Goal: Use online tool/utility: Use online tool/utility

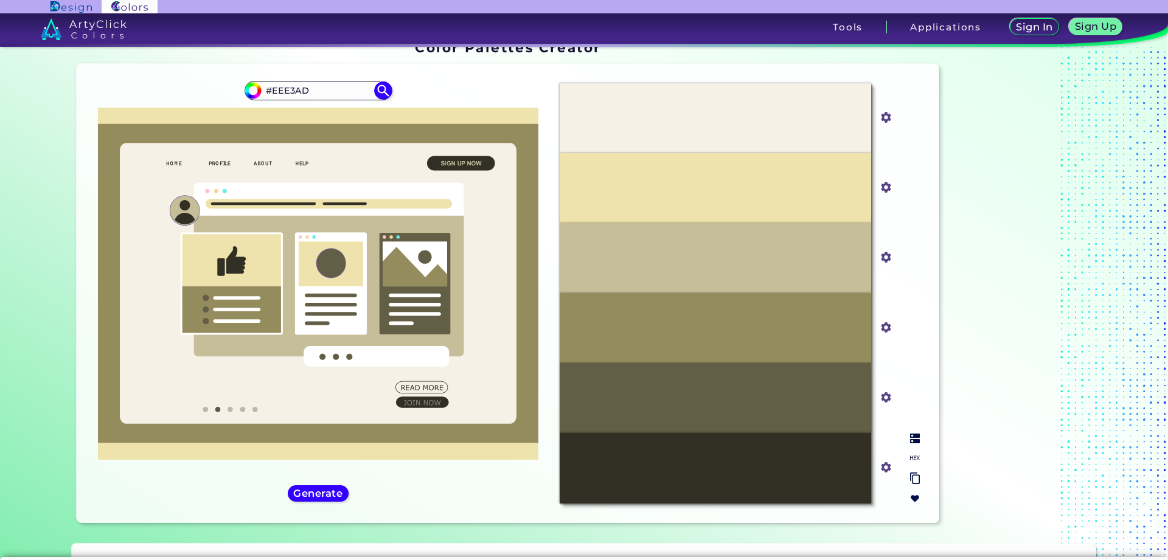
scroll to position [17, 0]
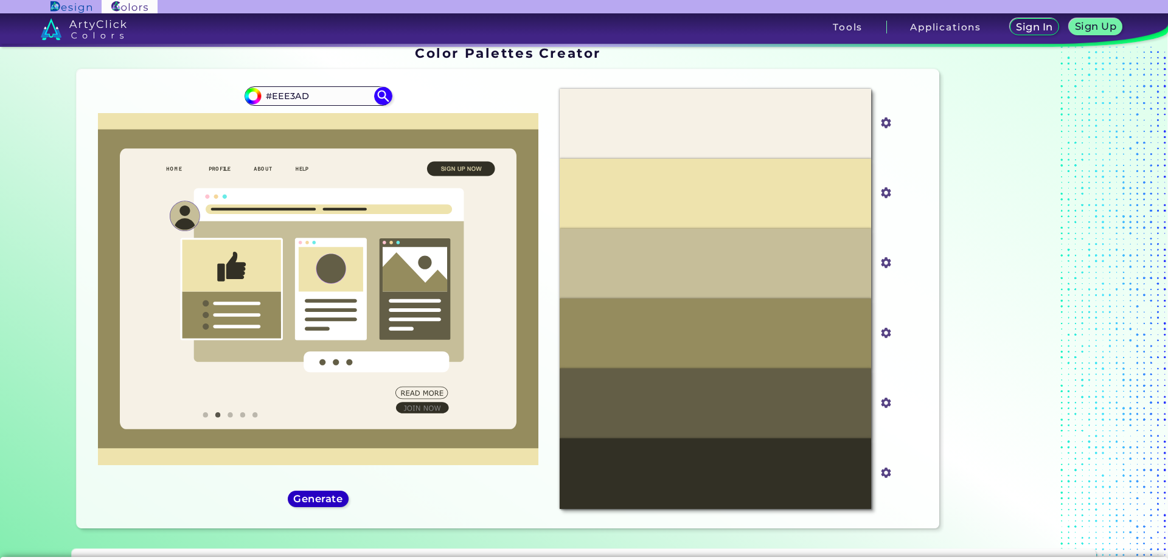
click at [310, 499] on h5 "Generate" at bounding box center [318, 499] width 50 height 10
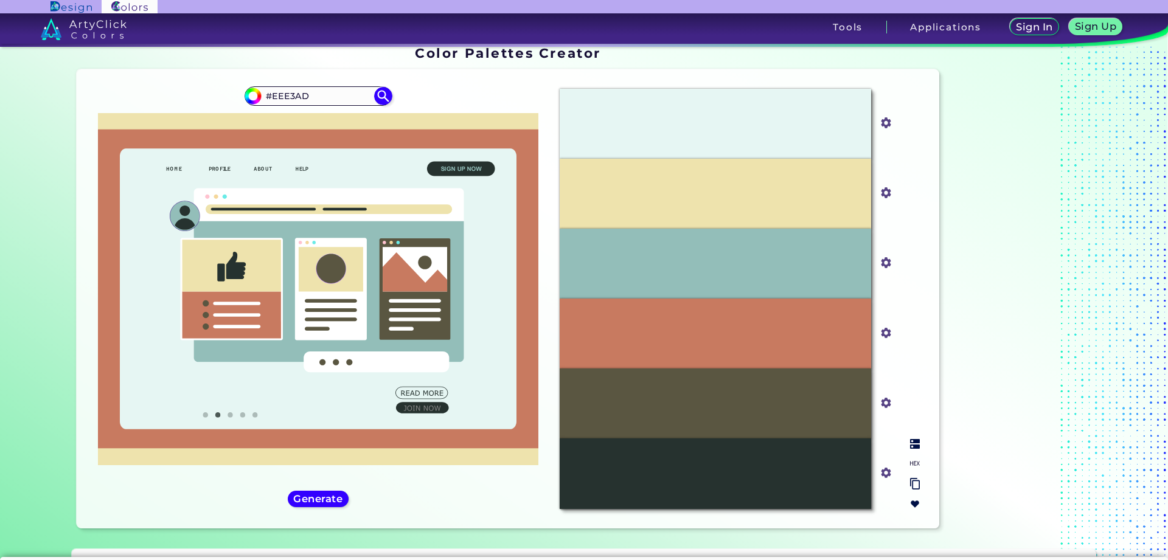
click at [783, 331] on div "#C87A60" at bounding box center [715, 334] width 311 height 70
click at [661, 328] on div "#C87A60" at bounding box center [715, 334] width 311 height 70
click at [663, 328] on div "#C87A60" at bounding box center [715, 334] width 311 height 70
click at [725, 328] on p "#C87A60" at bounding box center [715, 333] width 39 height 13
drag, startPoint x: 651, startPoint y: 329, endPoint x: 800, endPoint y: 328, distance: 149.6
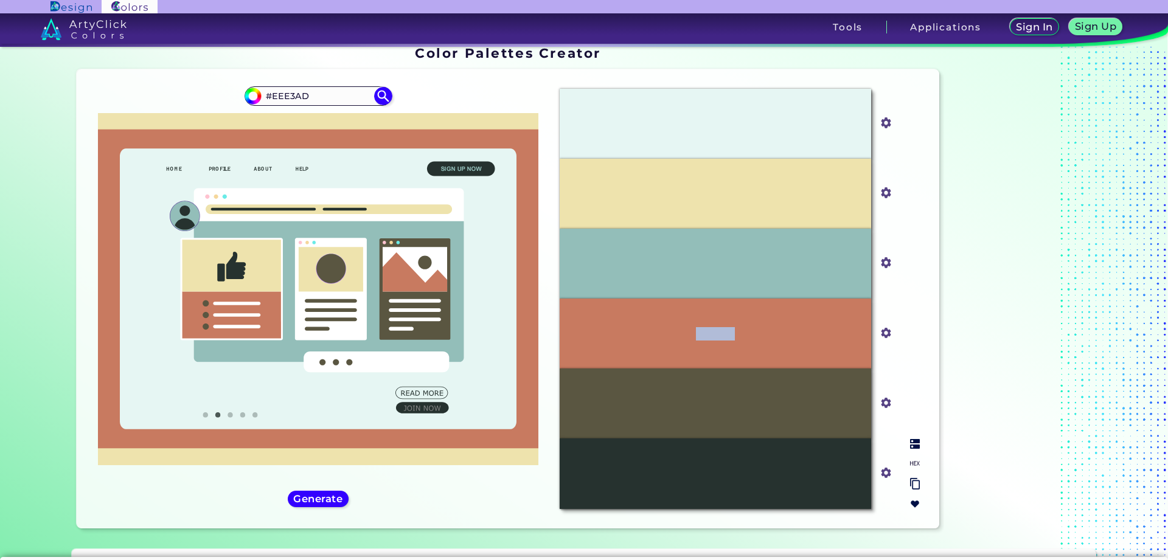
click at [800, 328] on div "#C87A60" at bounding box center [715, 334] width 311 height 70
copy p "#C87A60"
click at [883, 338] on input "#c87a60" at bounding box center [883, 331] width 15 height 15
drag, startPoint x: 762, startPoint y: 116, endPoint x: 658, endPoint y: 117, distance: 104.0
click at [658, 117] on div "#E6F6F3" at bounding box center [715, 124] width 311 height 70
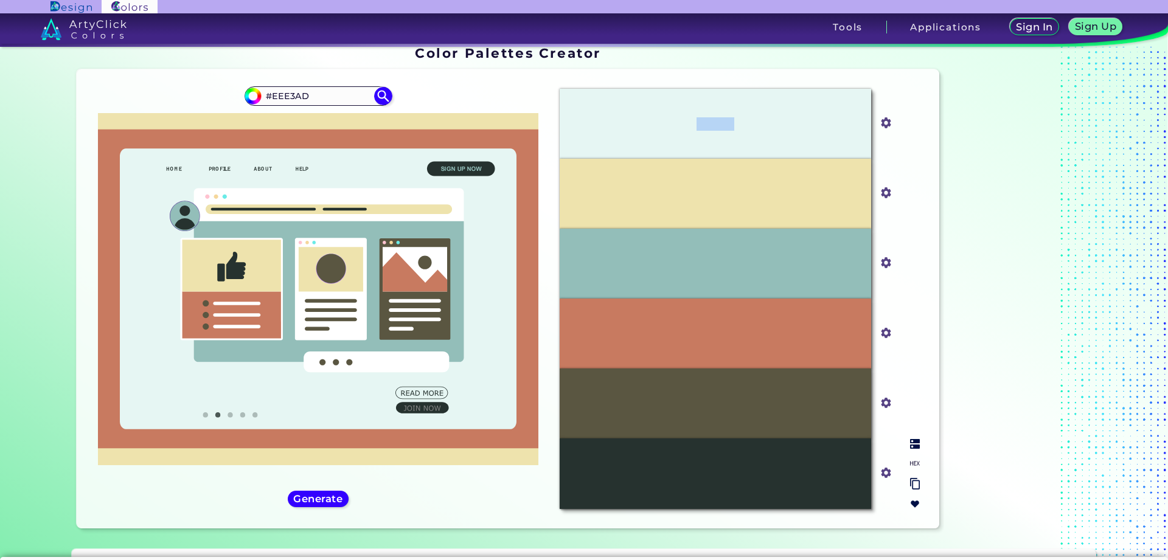
copy p "#E6F6F3"
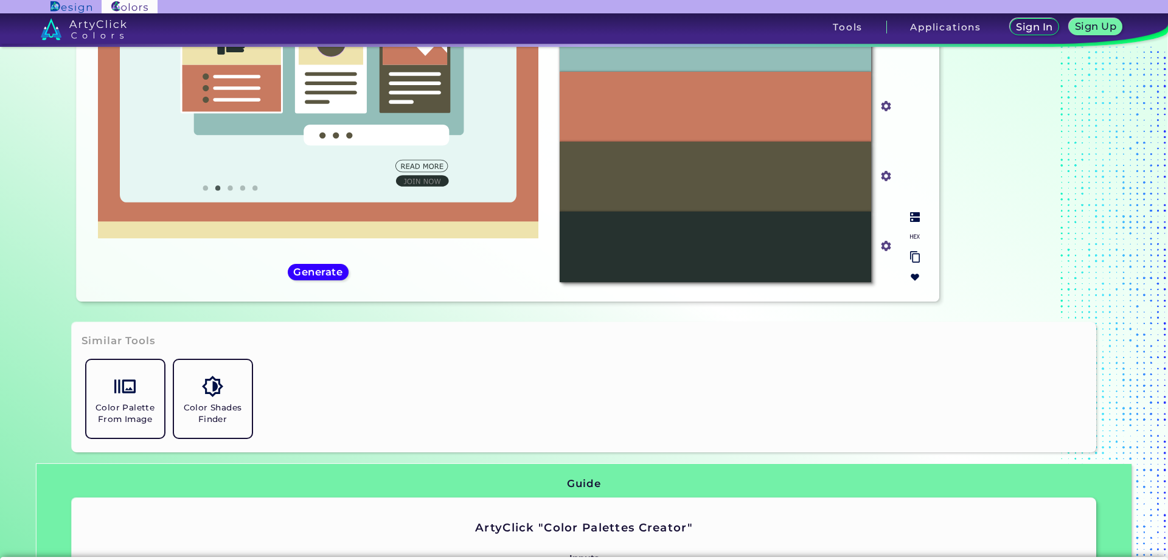
scroll to position [265, 0]
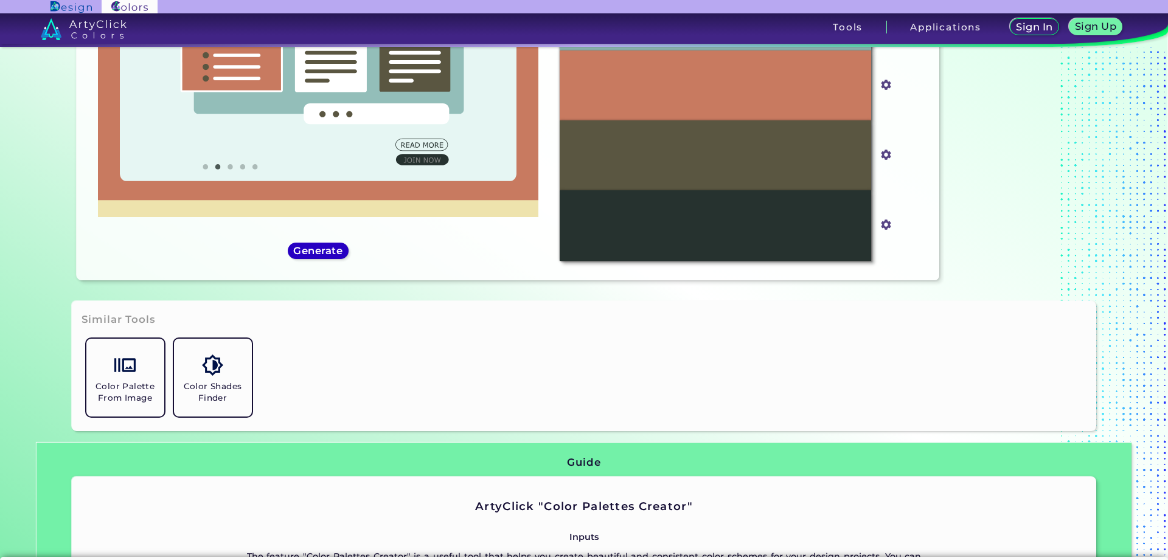
click at [305, 255] on h5 "Generate" at bounding box center [318, 250] width 45 height 9
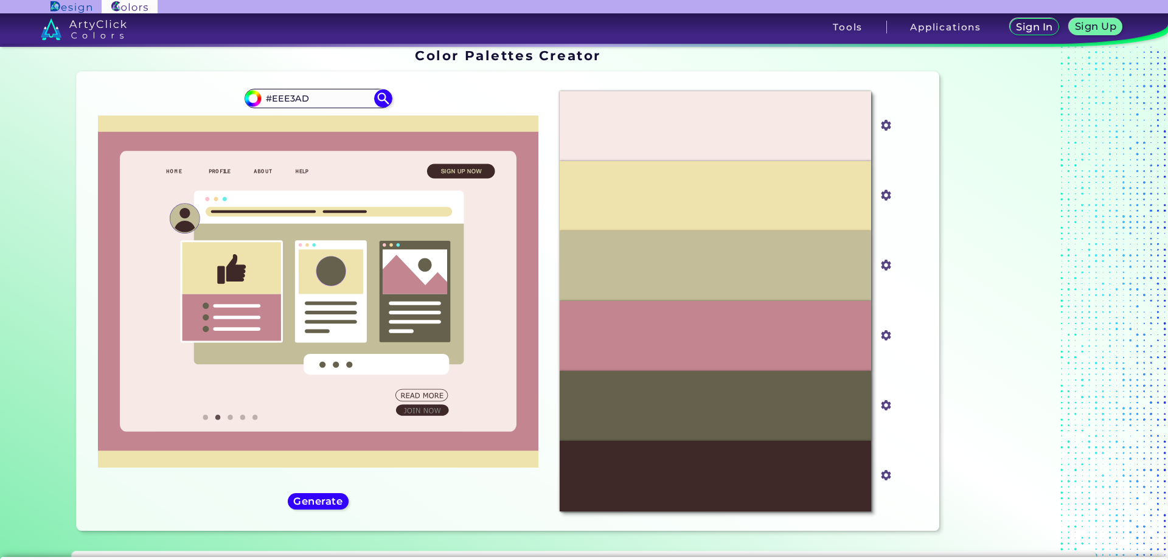
scroll to position [0, 0]
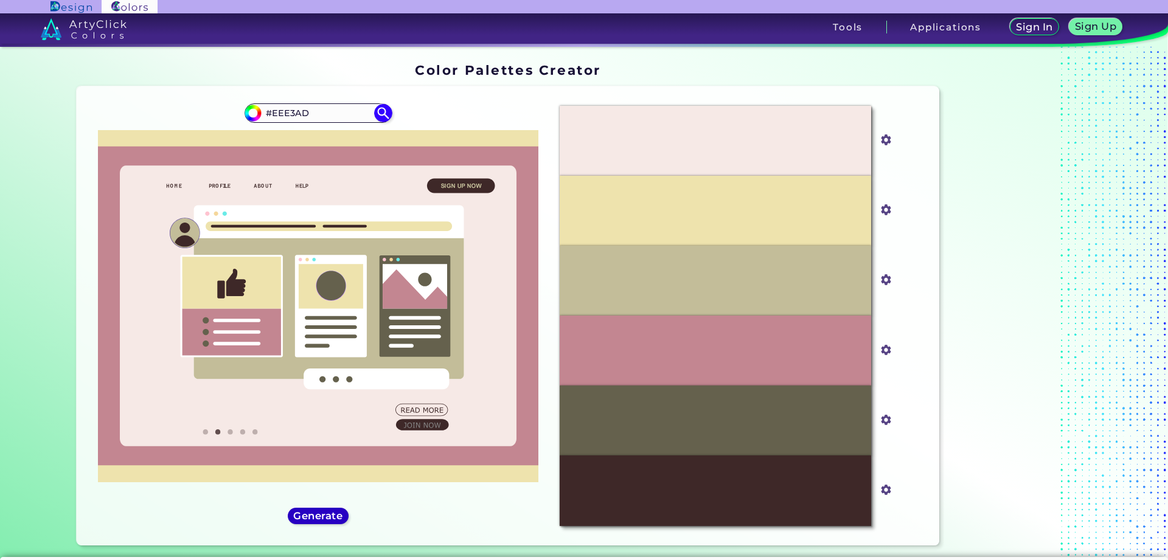
click at [310, 517] on h5 "Generate" at bounding box center [319, 516] width 52 height 10
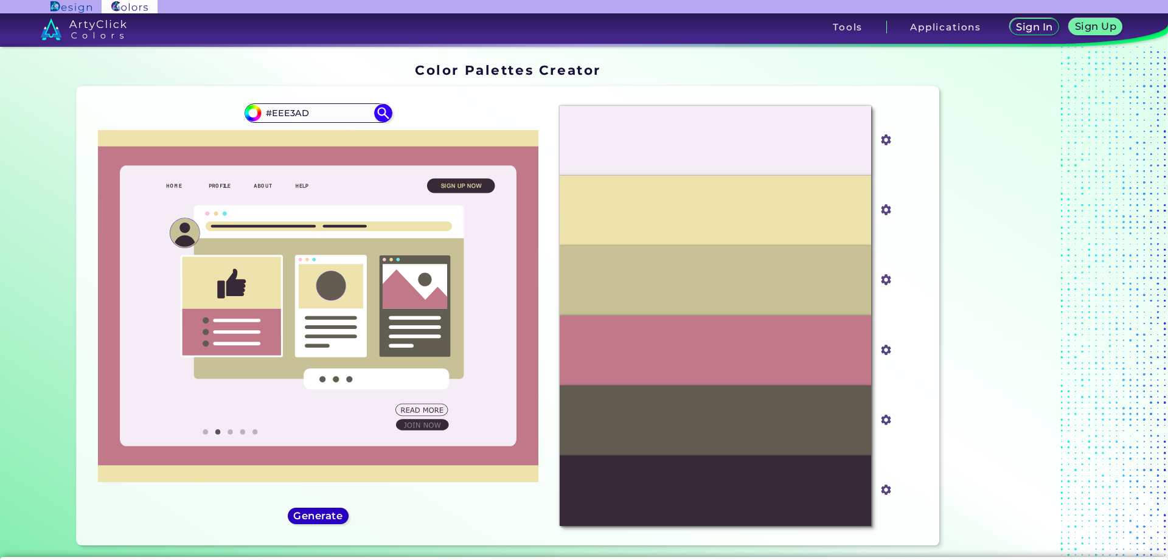
click at [310, 516] on h5 "Generate" at bounding box center [318, 516] width 45 height 9
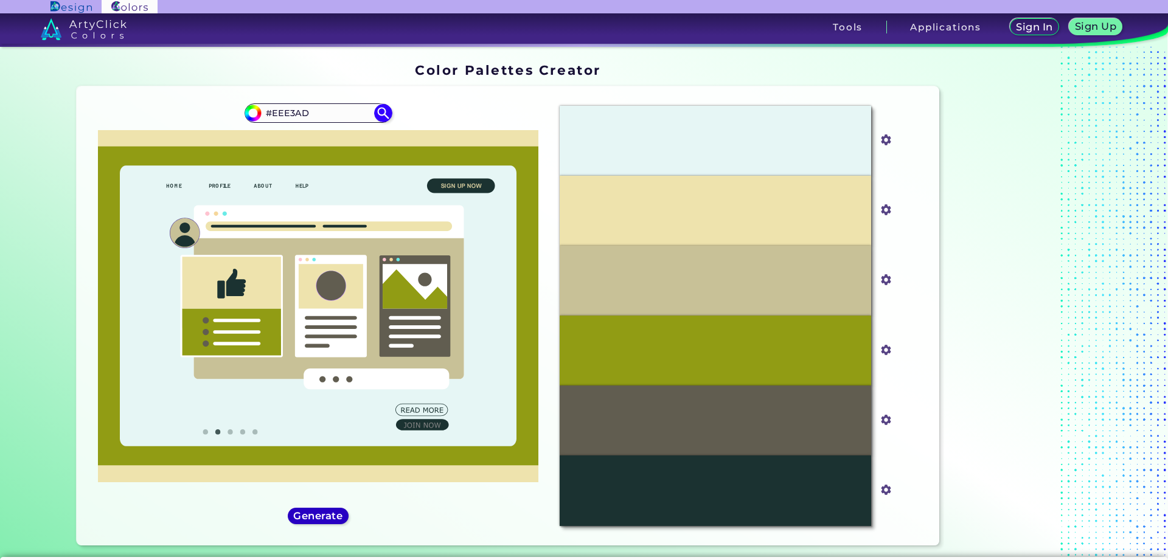
click at [323, 519] on h5 "Generate" at bounding box center [319, 516] width 52 height 10
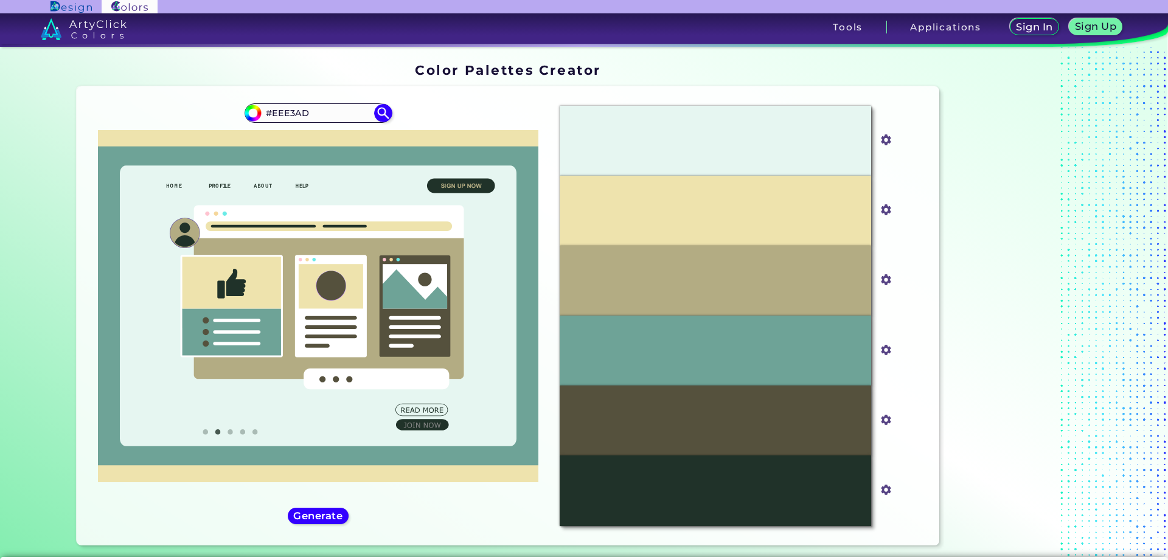
drag, startPoint x: 319, startPoint y: 111, endPoint x: 189, endPoint y: 130, distance: 131.4
click at [262, 121] on input "#EEE3AD" at bounding box center [318, 113] width 113 height 16
paste input "4E7F9E"
type input "#4E7F9E"
click at [377, 112] on img at bounding box center [382, 113] width 21 height 21
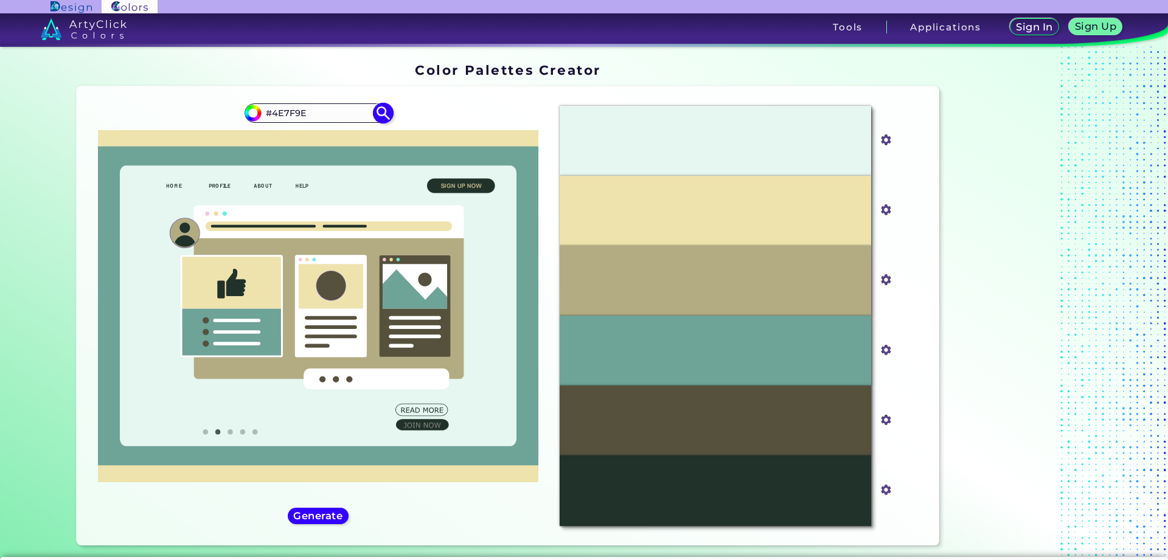
type input "#4e7f9e"
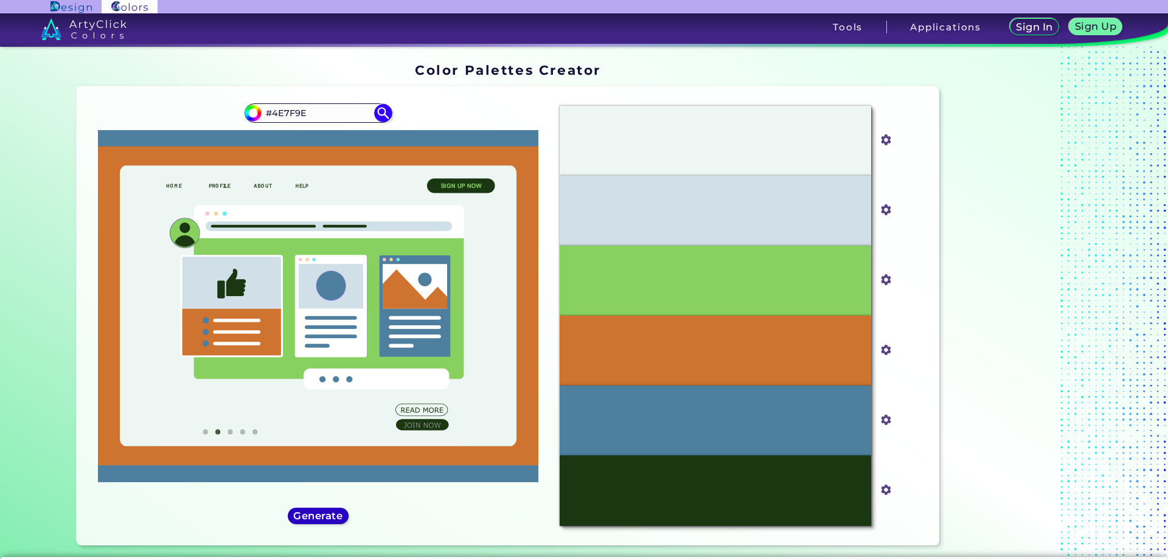
click at [315, 512] on h5 "Generate" at bounding box center [317, 517] width 47 height 10
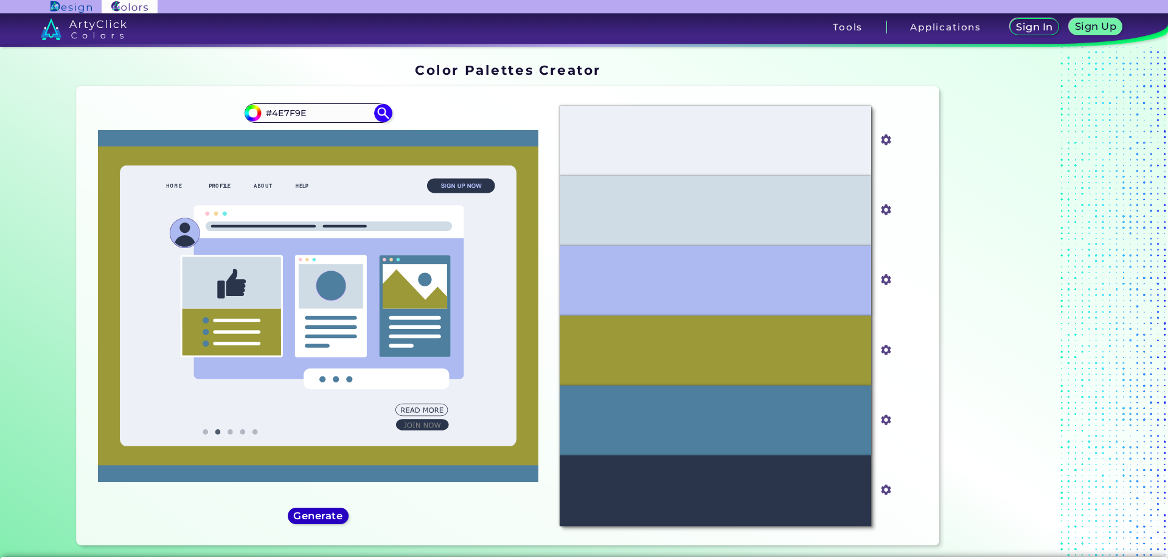
click at [316, 510] on div "Generate" at bounding box center [318, 515] width 57 height 15
click at [316, 514] on h5 "Generate" at bounding box center [318, 516] width 45 height 9
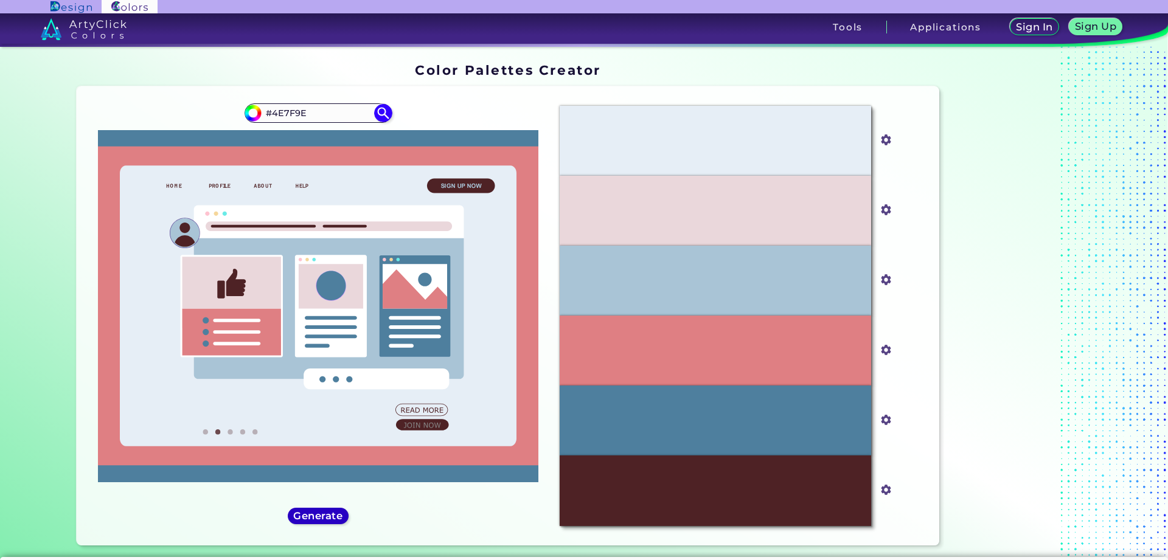
click at [316, 514] on h5 "Generate" at bounding box center [317, 517] width 47 height 10
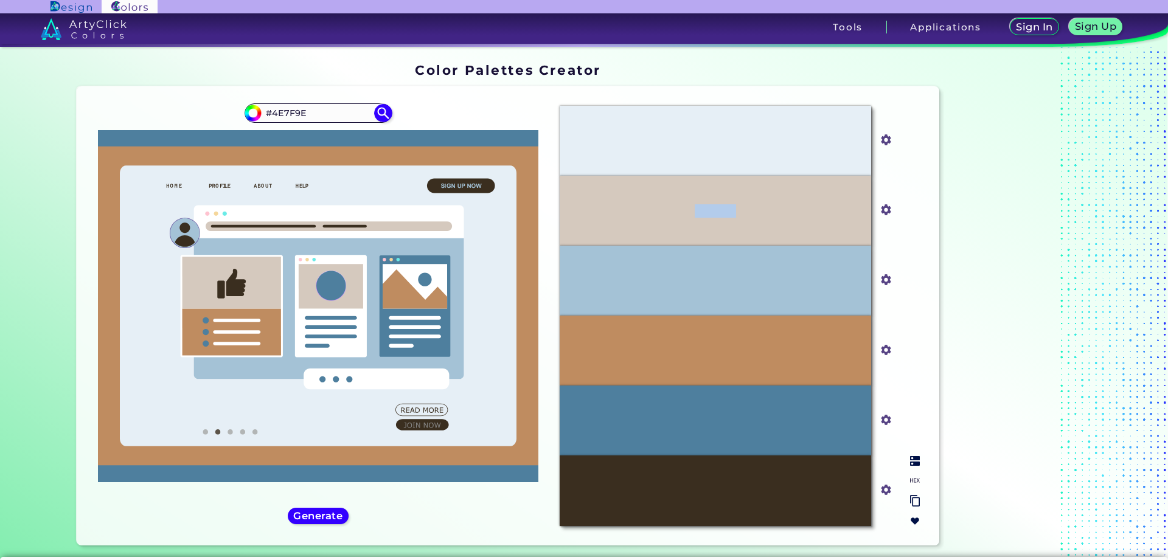
drag, startPoint x: 755, startPoint y: 204, endPoint x: 662, endPoint y: 211, distance: 93.3
click at [663, 211] on div "#D5C9BE" at bounding box center [715, 211] width 311 height 70
copy p "#D5C9BE"
click at [327, 512] on h5 "Generate" at bounding box center [318, 516] width 44 height 9
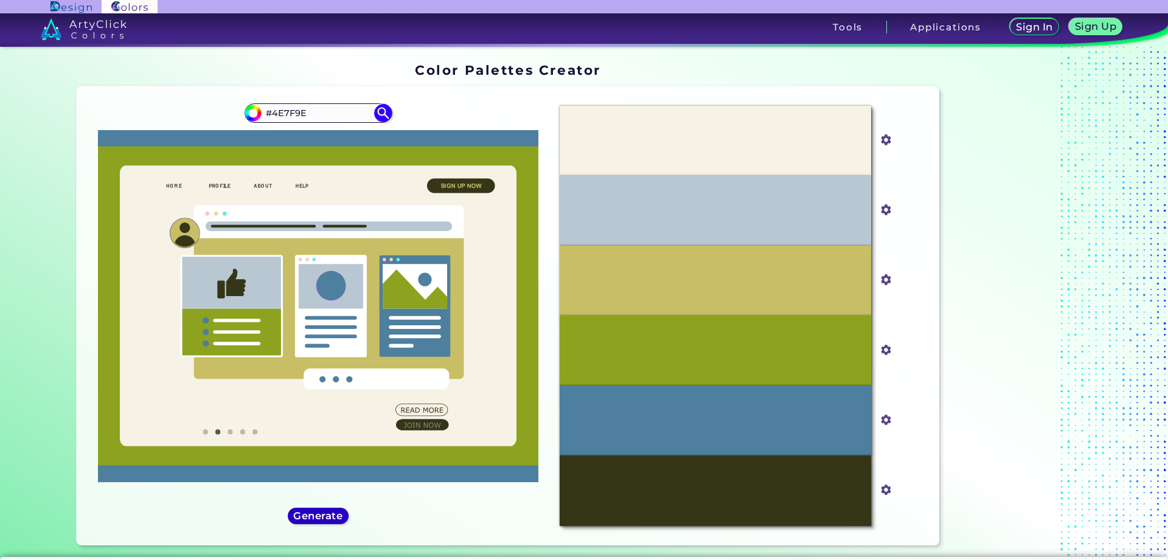
click at [327, 512] on h5 "Generate" at bounding box center [318, 516] width 45 height 9
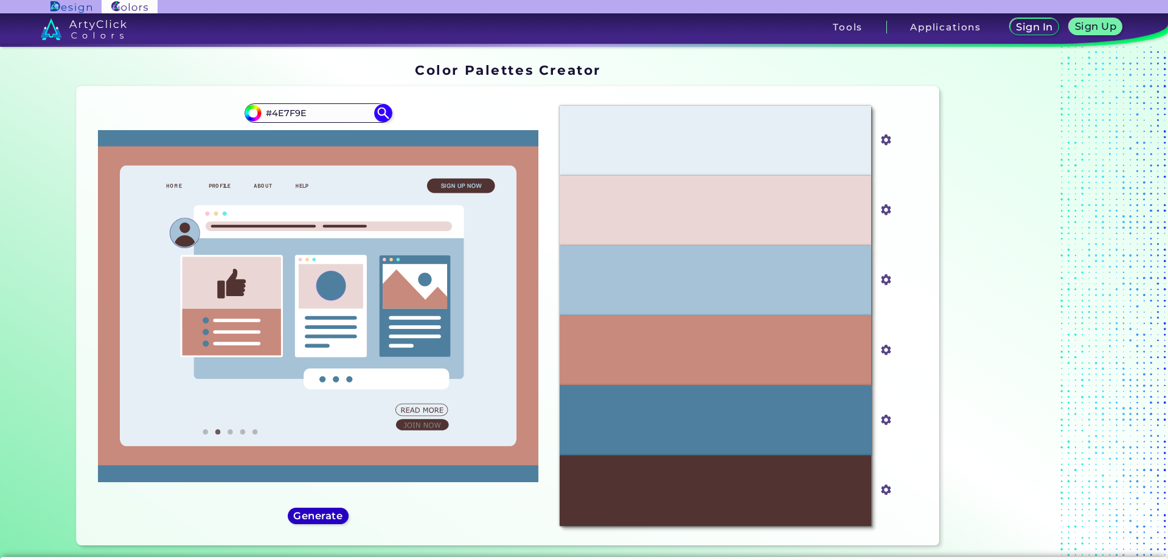
click at [327, 512] on h5 "Generate" at bounding box center [318, 516] width 44 height 9
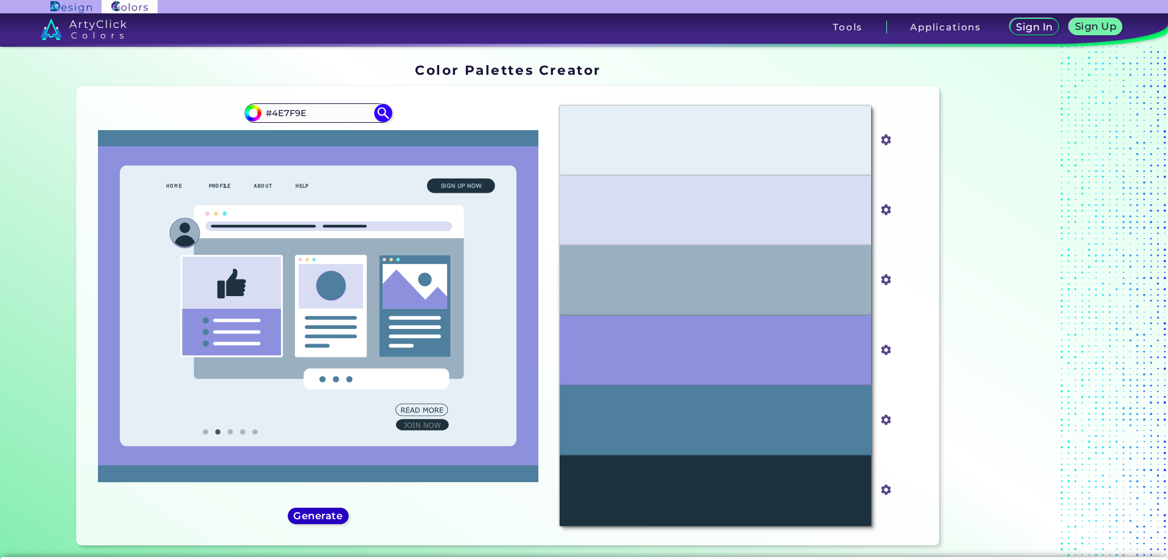
click at [327, 512] on h5 "Generate" at bounding box center [318, 516] width 45 height 9
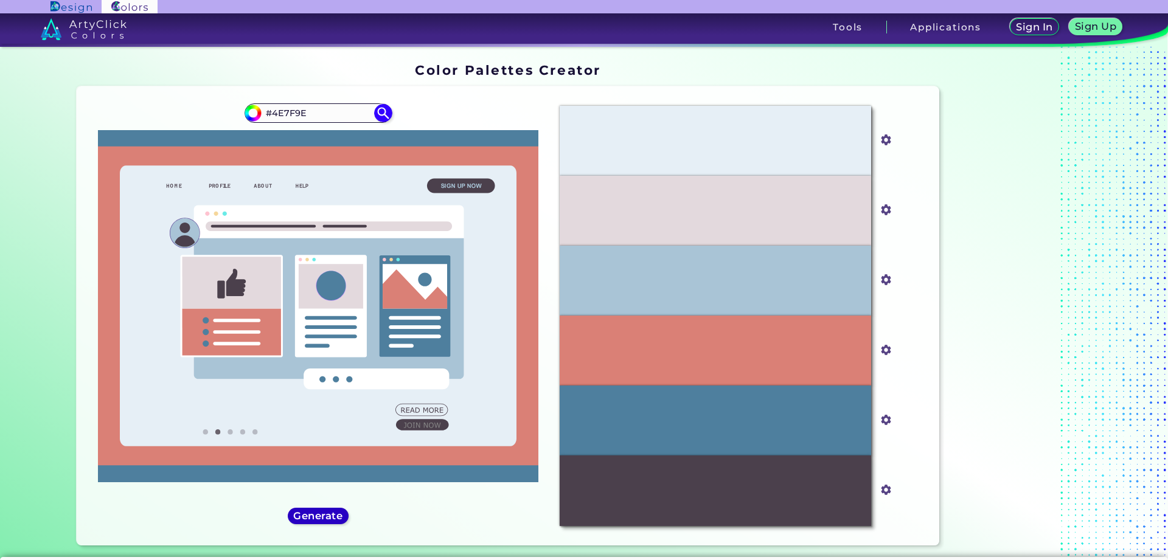
click at [327, 512] on h5 "Generate" at bounding box center [318, 516] width 46 height 9
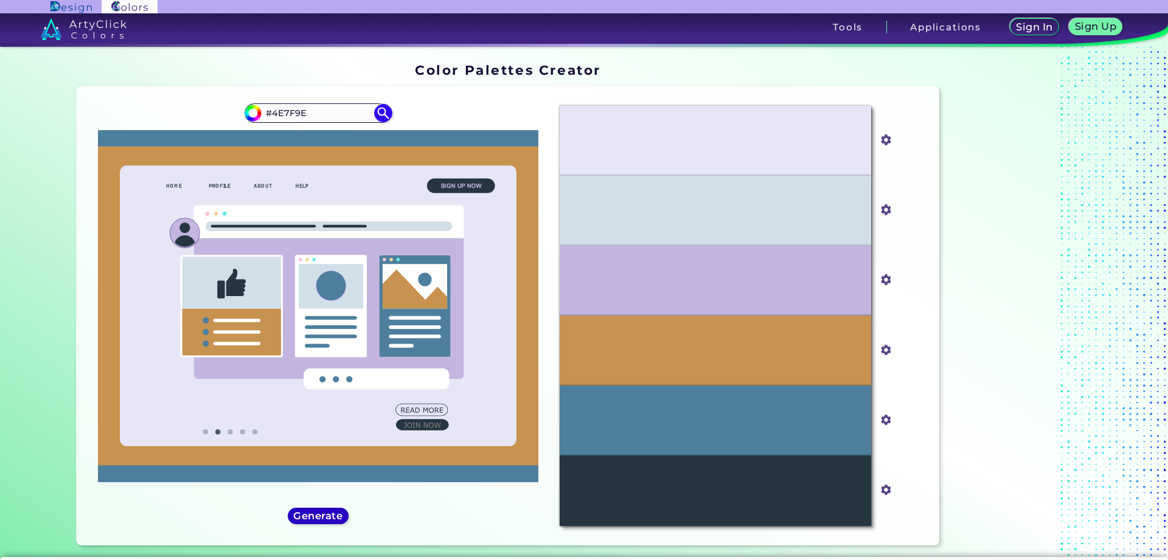
click at [327, 511] on h5 "Generate" at bounding box center [317, 516] width 49 height 10
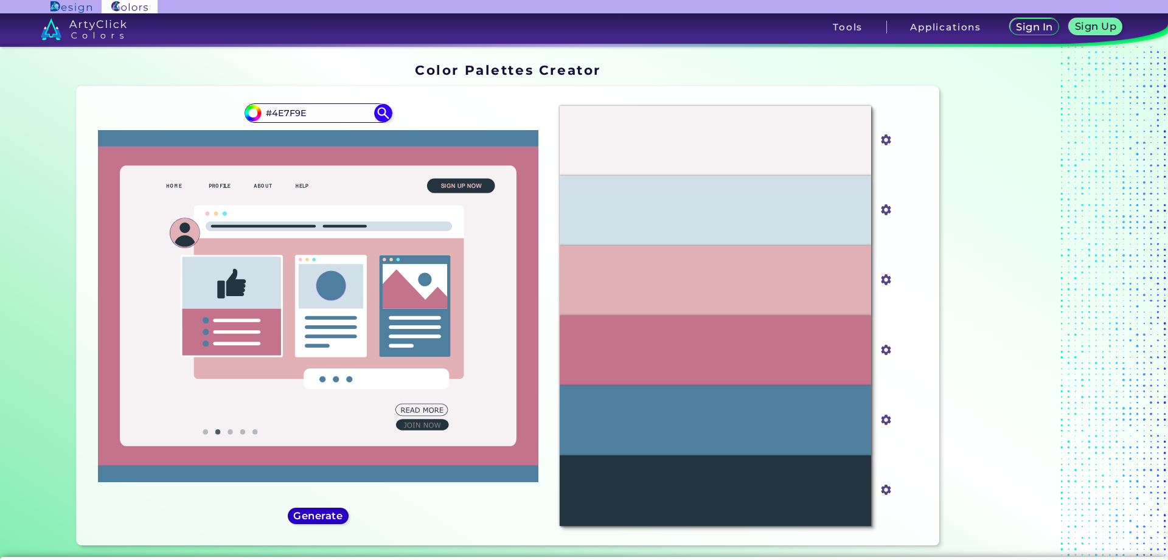
click at [327, 512] on h5 "Generate" at bounding box center [319, 516] width 46 height 9
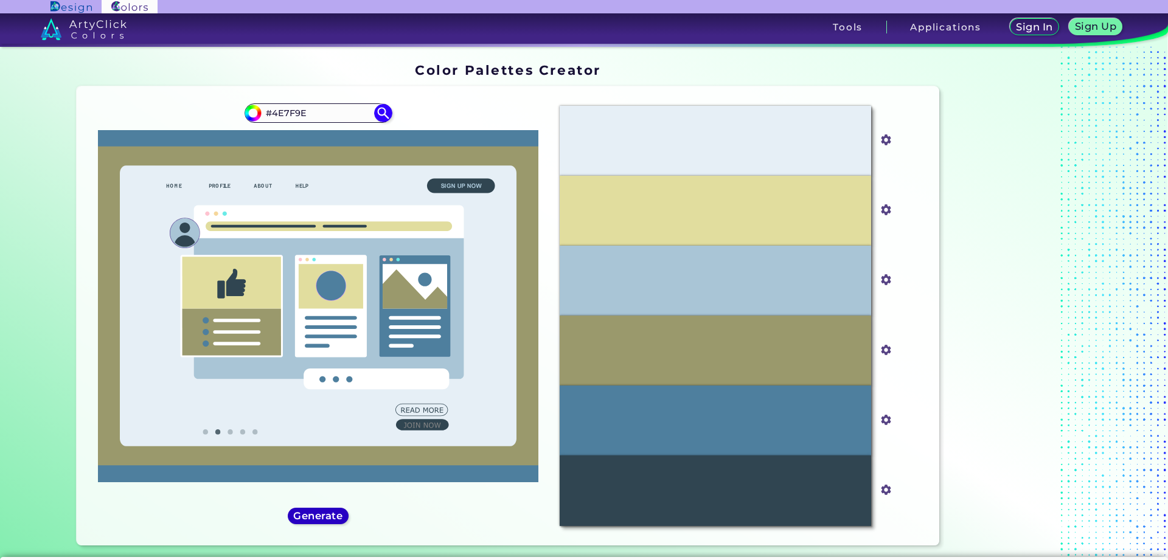
click at [327, 512] on h5 "Generate" at bounding box center [318, 516] width 44 height 9
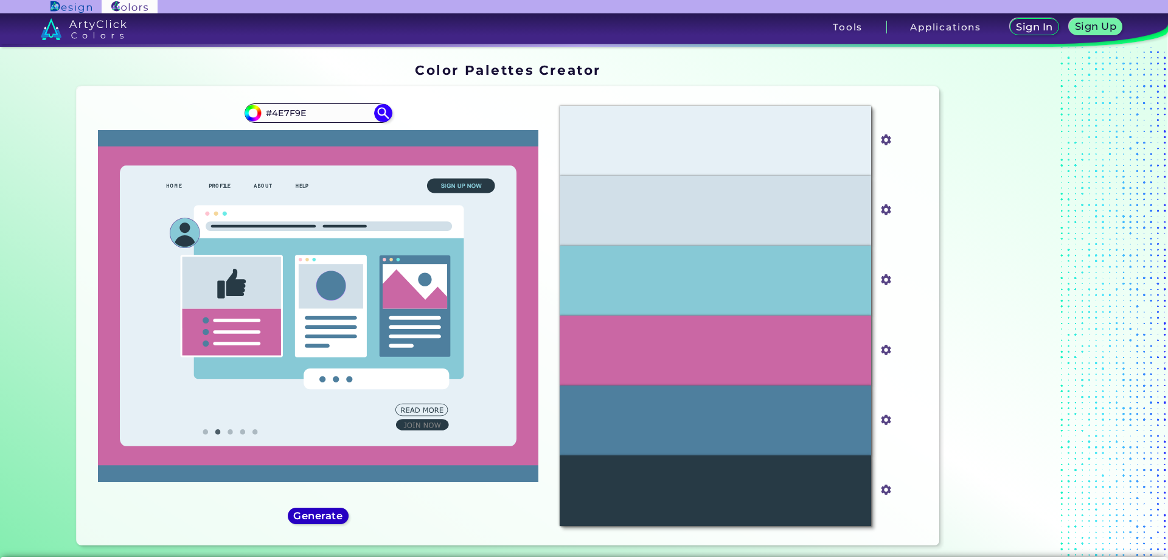
click at [327, 511] on h5 "Generate" at bounding box center [318, 516] width 49 height 10
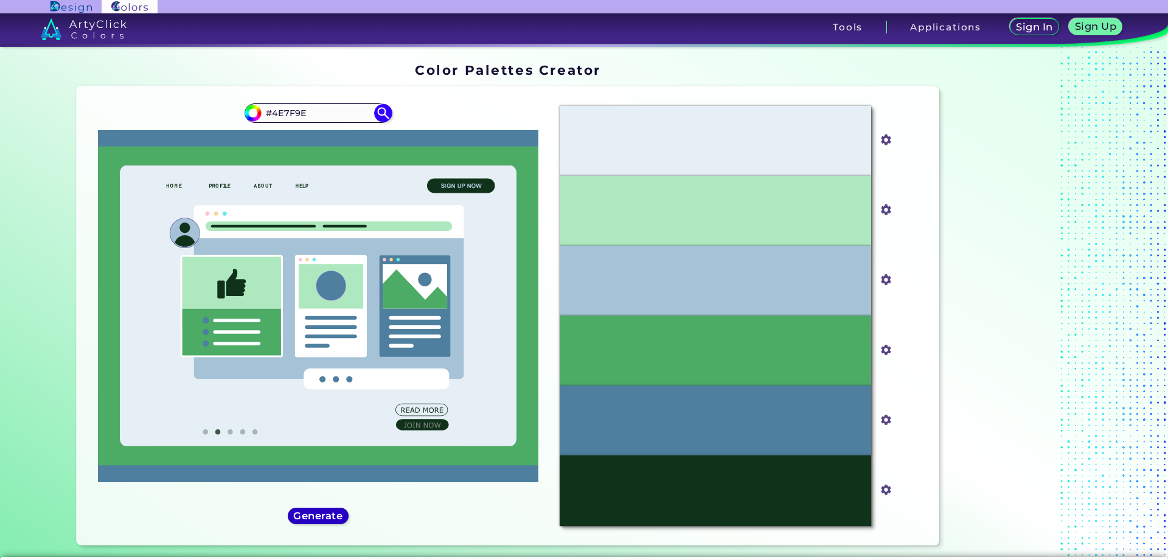
click at [327, 512] on h5 "Generate" at bounding box center [318, 516] width 44 height 9
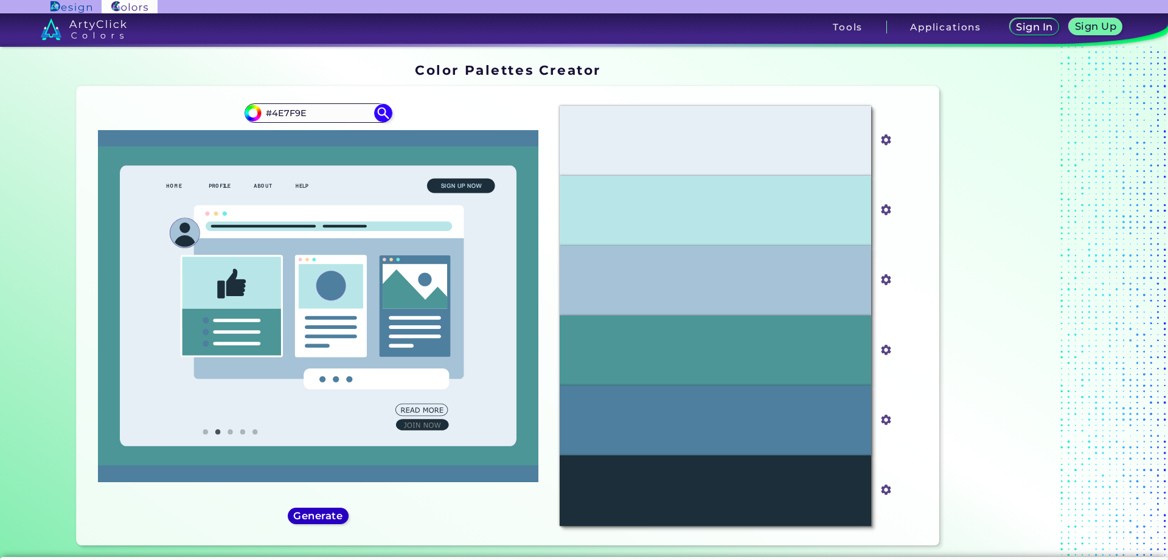
click at [327, 511] on h5 "Generate" at bounding box center [318, 516] width 52 height 10
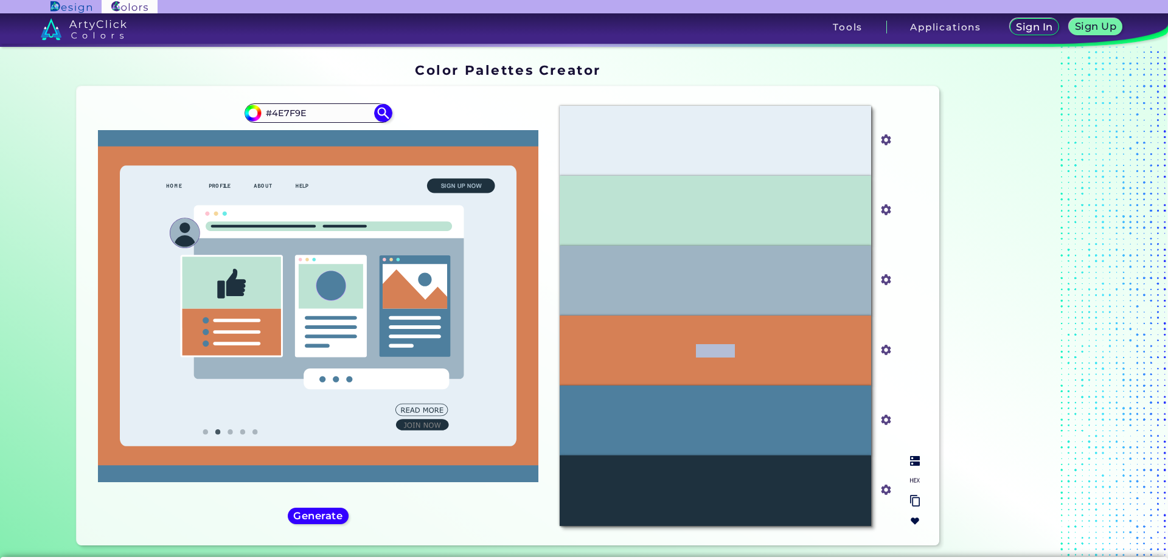
drag, startPoint x: 730, startPoint y: 349, endPoint x: 635, endPoint y: 348, distance: 94.9
click at [635, 348] on div "#D68055" at bounding box center [715, 351] width 311 height 70
copy p "#D68055"
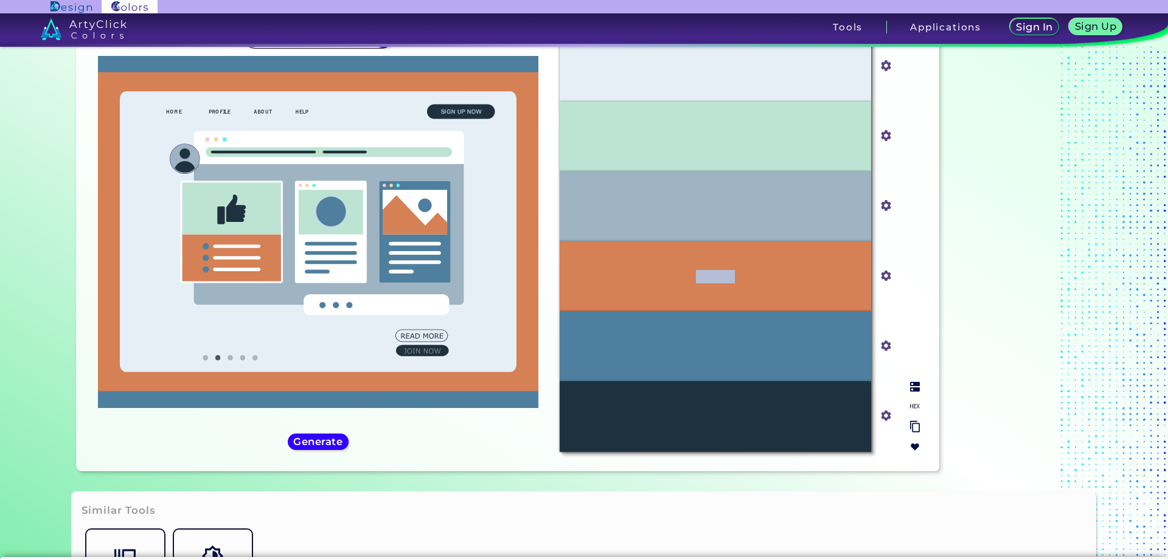
scroll to position [203, 0]
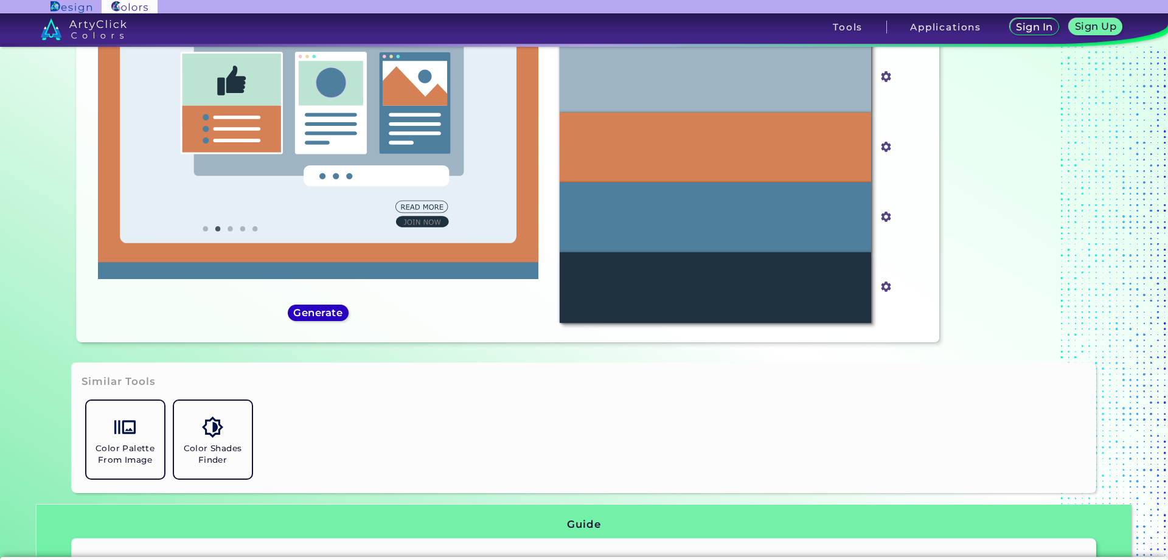
click at [321, 310] on h5 "Generate" at bounding box center [318, 313] width 52 height 10
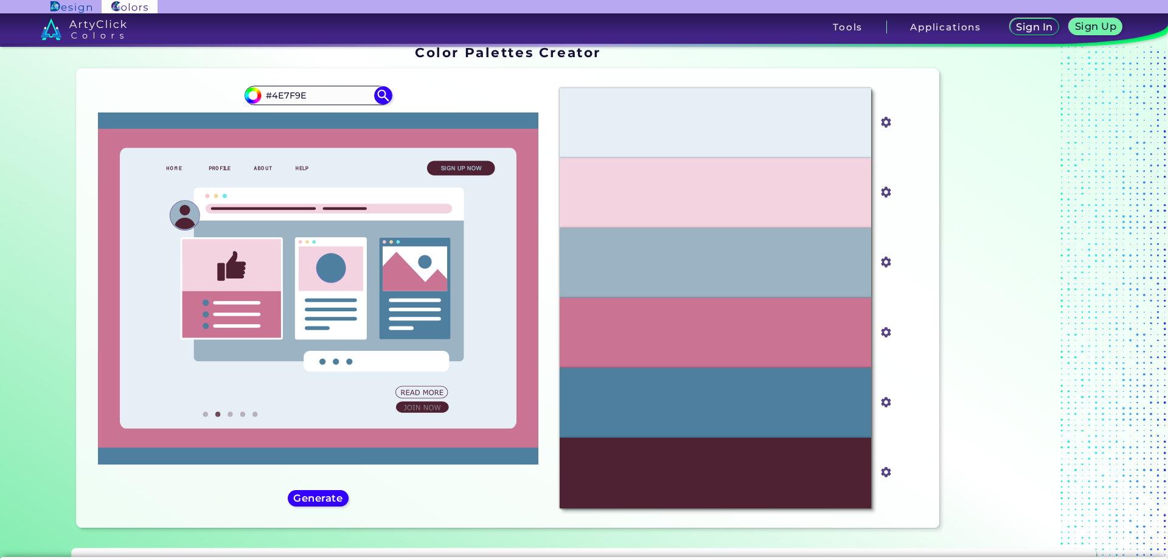
scroll to position [17, 0]
click at [316, 505] on div "Generate" at bounding box center [318, 498] width 57 height 15
click at [314, 500] on h5 "Generate" at bounding box center [318, 499] width 49 height 10
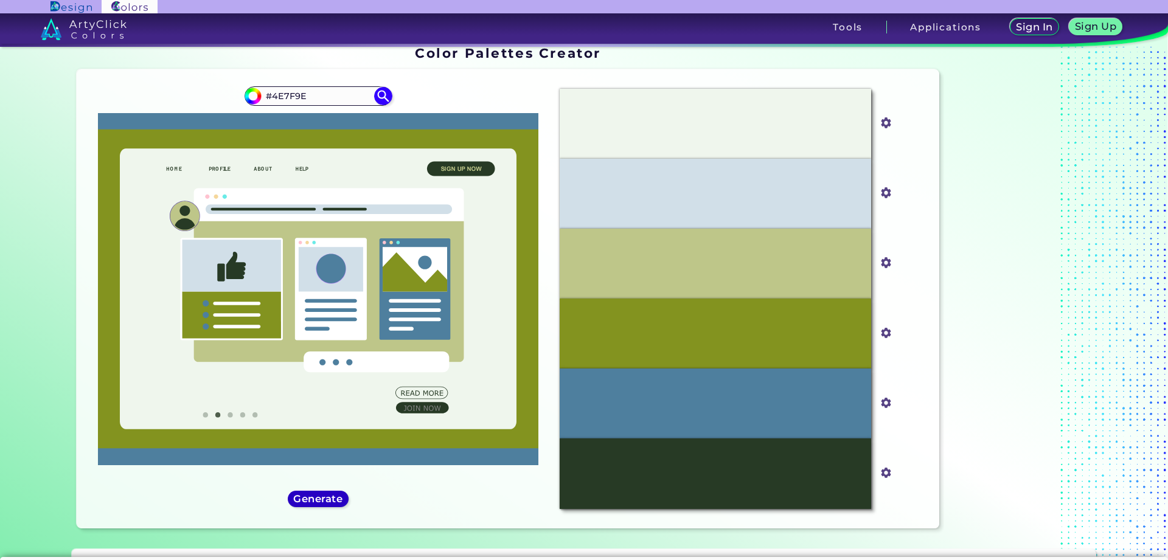
click at [314, 499] on h5 "Generate" at bounding box center [318, 498] width 45 height 9
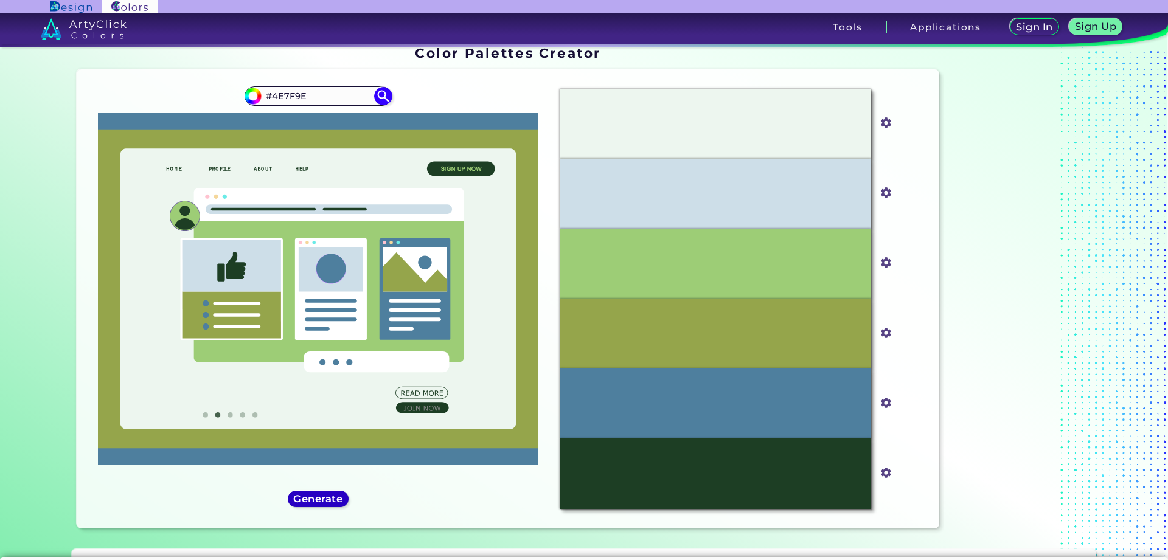
click at [314, 498] on h5 "Generate" at bounding box center [319, 498] width 46 height 9
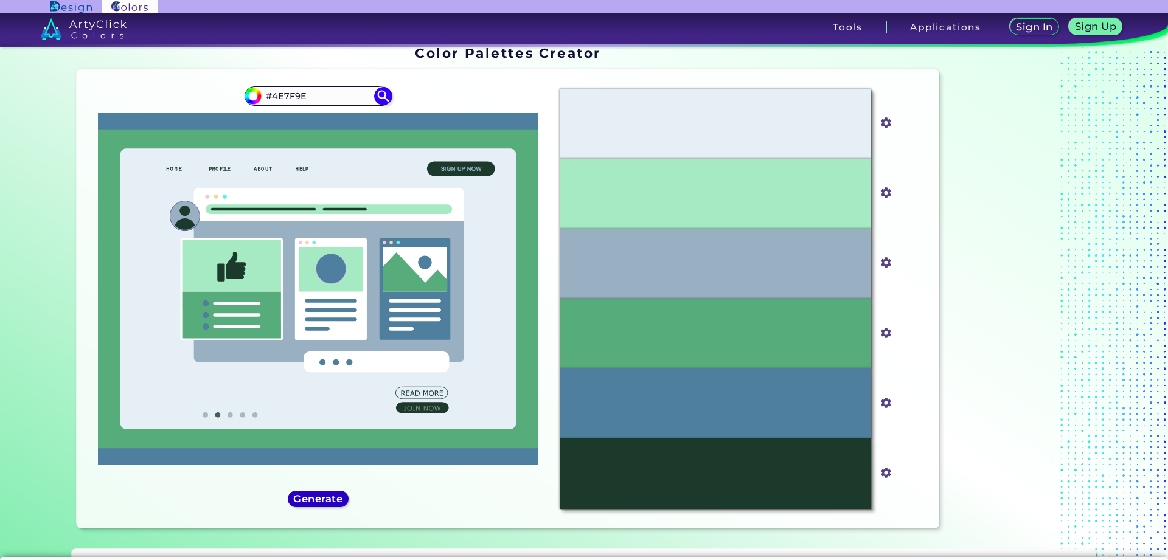
click at [314, 498] on h5 "Generate" at bounding box center [318, 499] width 50 height 10
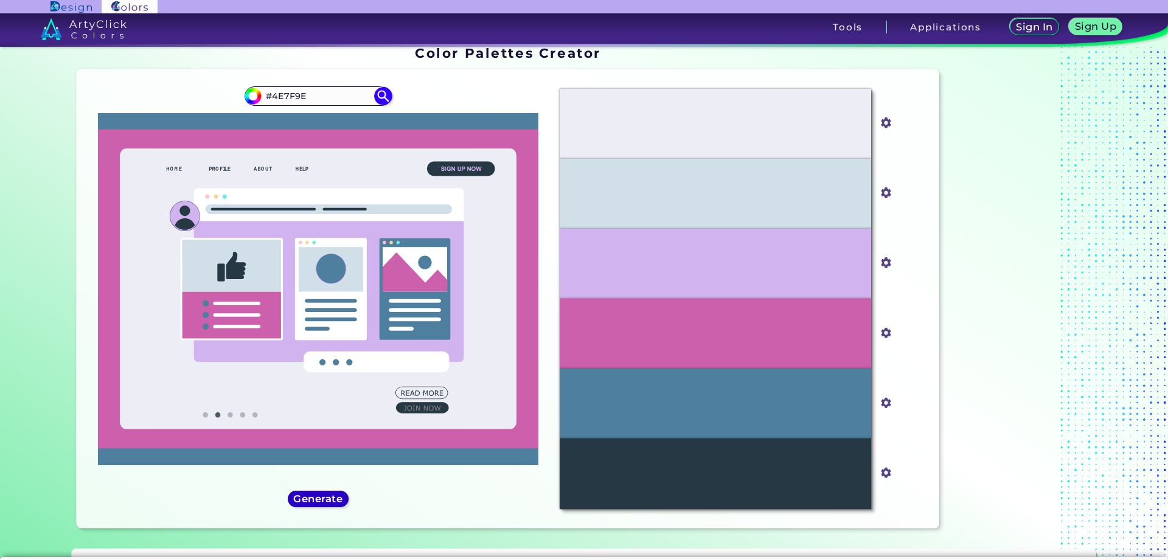
click at [314, 498] on h5 "Generate" at bounding box center [318, 498] width 46 height 9
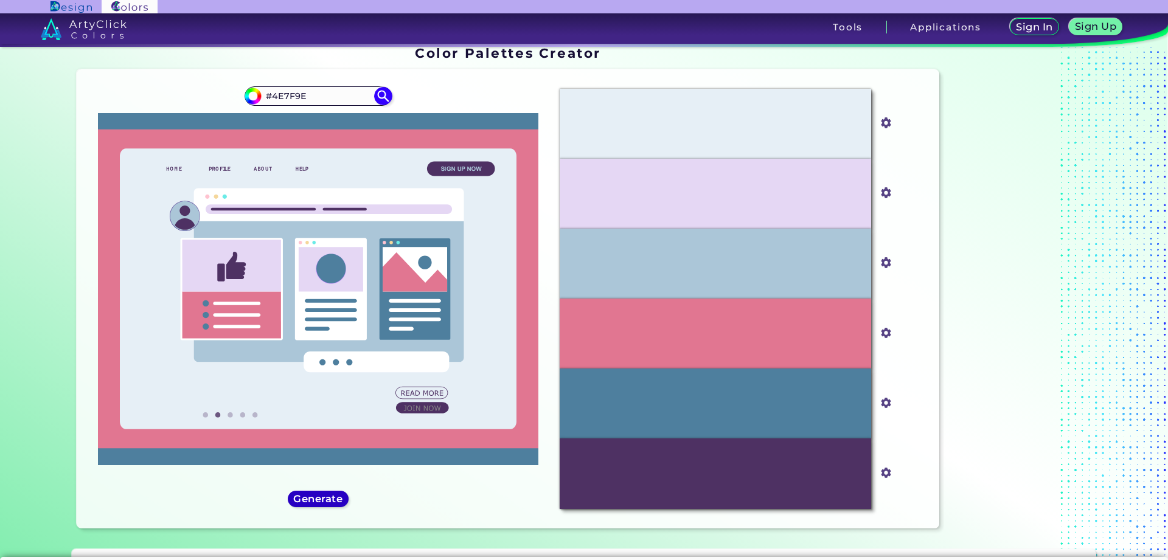
click at [314, 498] on h5 "Generate" at bounding box center [318, 498] width 46 height 9
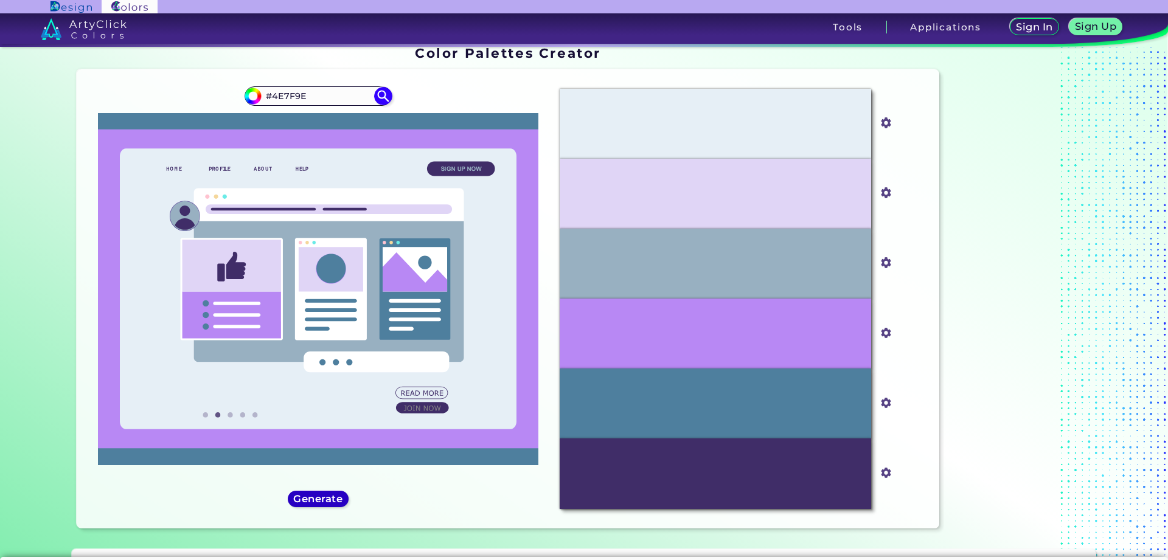
click at [314, 498] on h5 "Generate" at bounding box center [318, 499] width 49 height 10
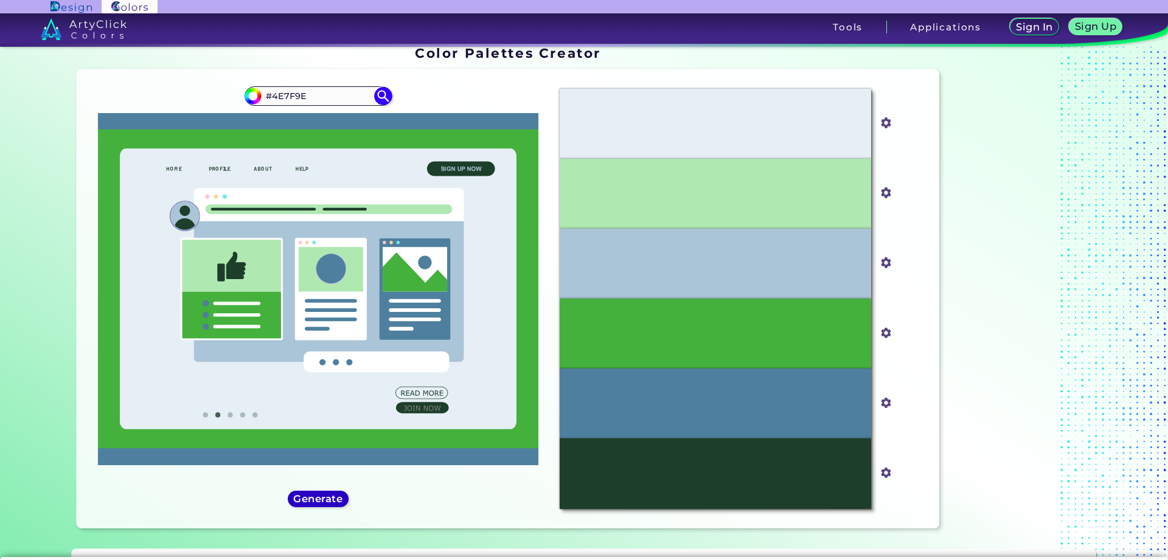
click at [314, 498] on h5 "Generate" at bounding box center [318, 499] width 50 height 10
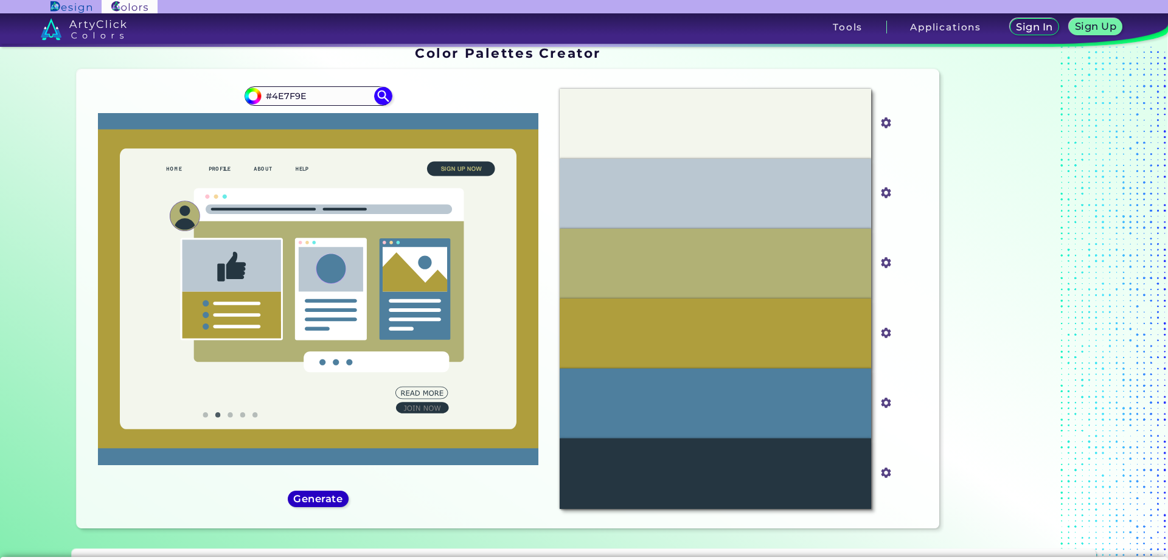
click at [314, 498] on h5 "Generate" at bounding box center [318, 499] width 51 height 10
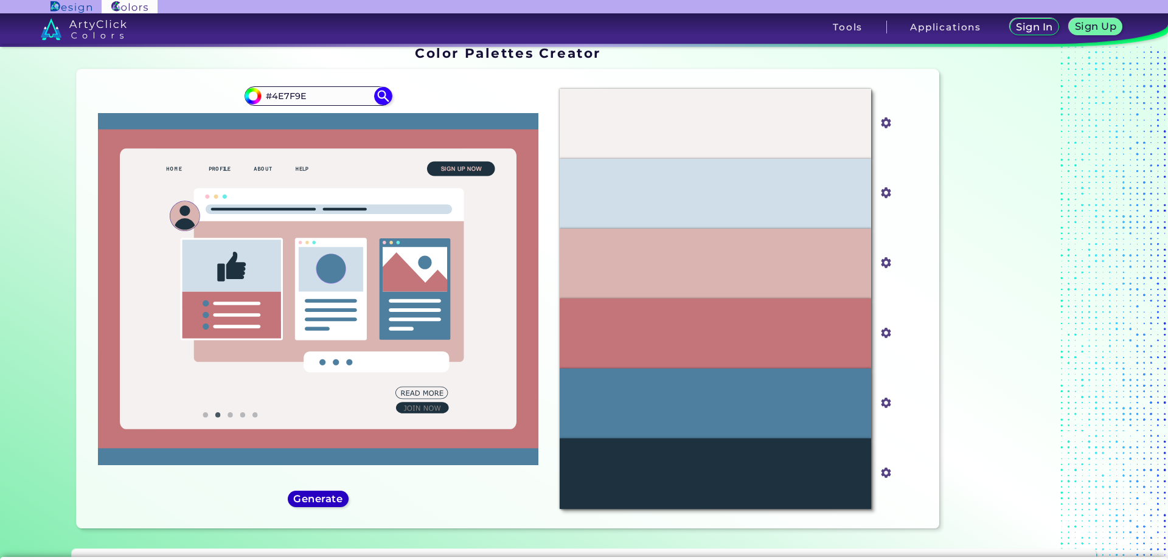
click at [314, 498] on h5 "Generate" at bounding box center [317, 499] width 47 height 10
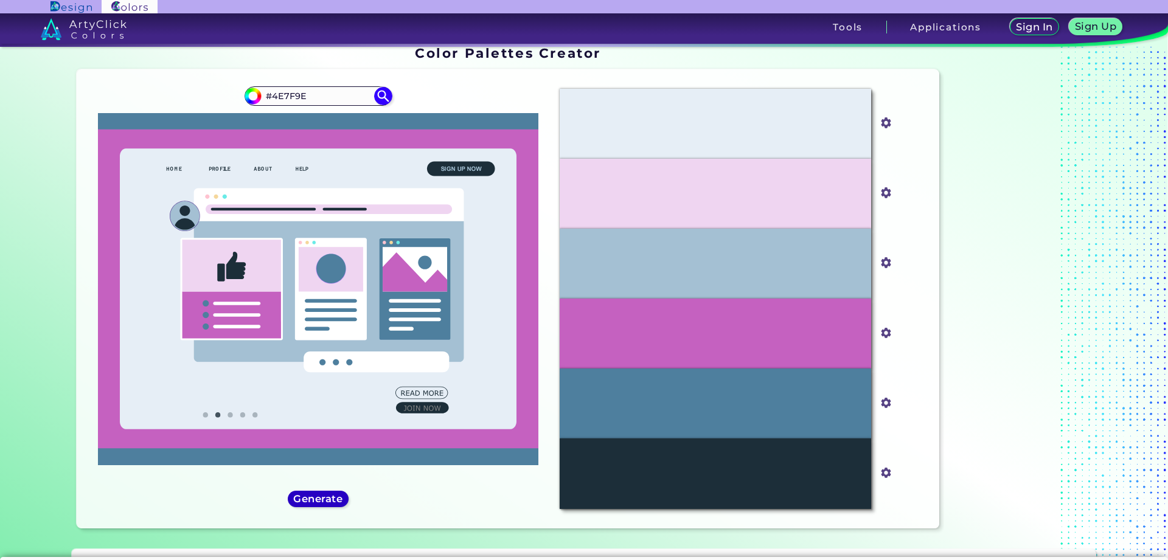
click at [314, 498] on h5 "Generate" at bounding box center [319, 499] width 52 height 10
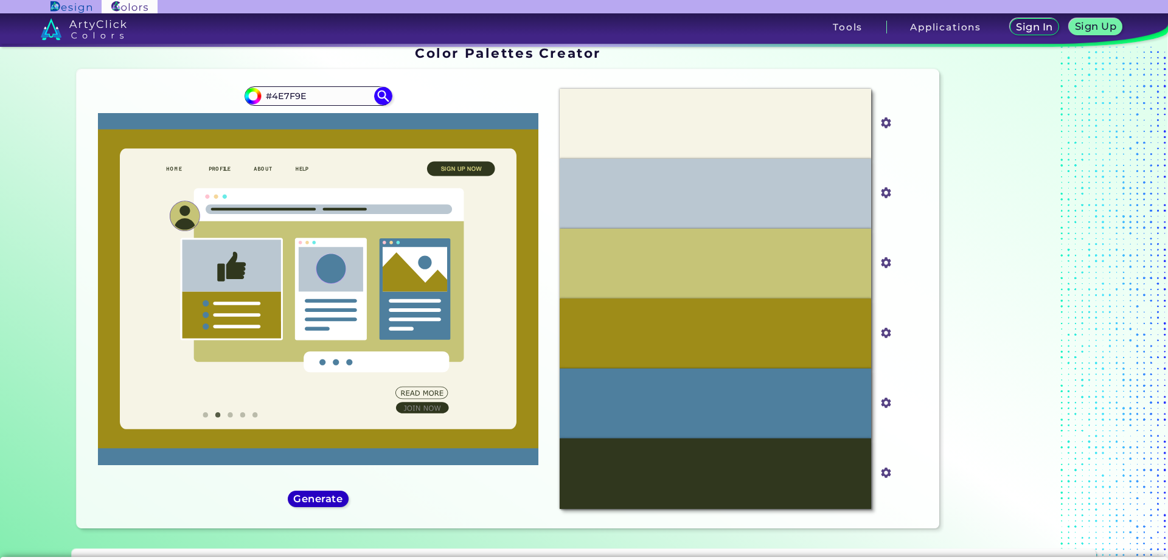
click at [314, 498] on h5 "Generate" at bounding box center [318, 498] width 46 height 9
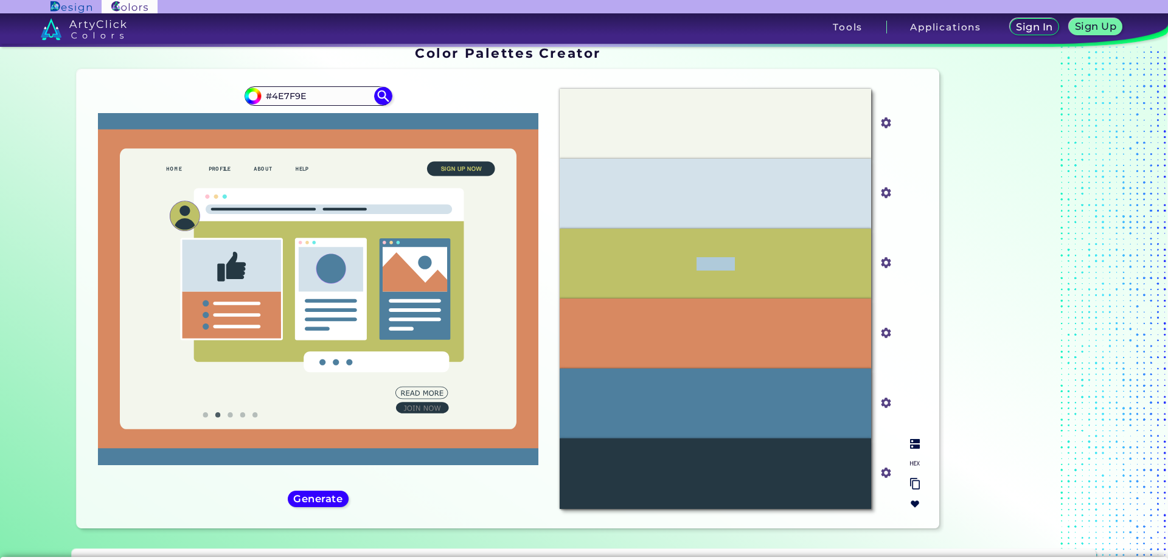
drag, startPoint x: 769, startPoint y: 260, endPoint x: 658, endPoint y: 259, distance: 111.3
click at [659, 259] on div "#BEC168" at bounding box center [715, 264] width 311 height 70
copy p "#BEC168"
